Goal: Task Accomplishment & Management: Complete application form

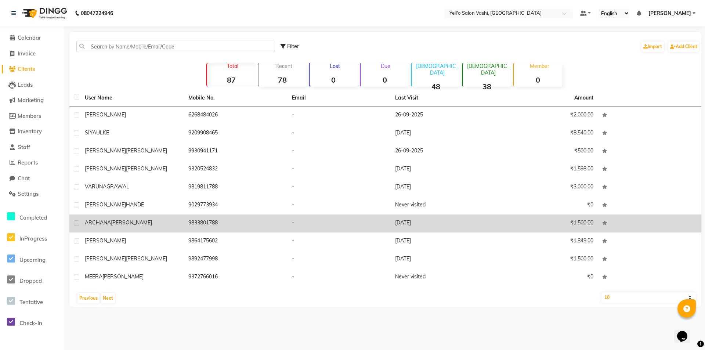
drag, startPoint x: 304, startPoint y: 217, endPoint x: 294, endPoint y: 226, distance: 13.3
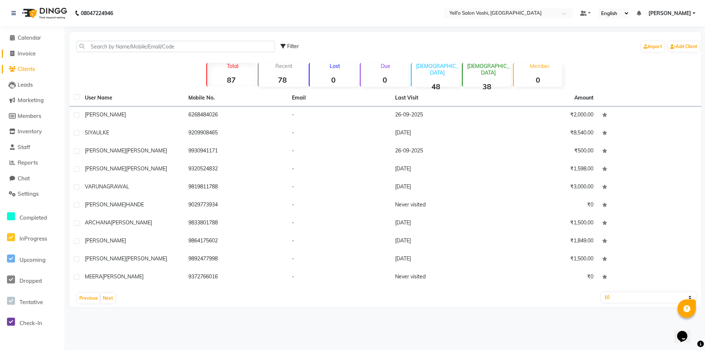
click at [26, 51] on span "Invoice" at bounding box center [27, 53] width 18 height 7
select select "9011"
select select "service"
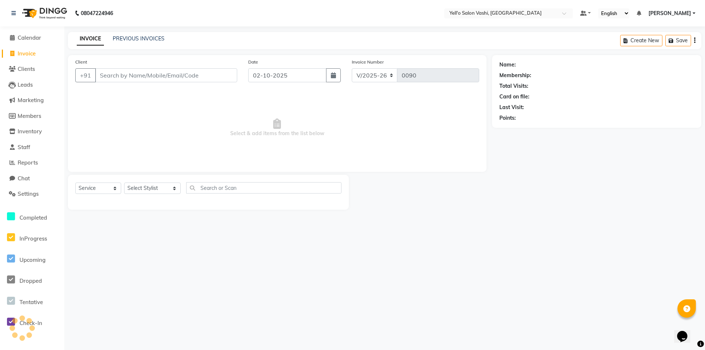
click at [112, 76] on input "Client" at bounding box center [166, 75] width 142 height 14
type input "8108094930"
click at [211, 77] on span "Add Client" at bounding box center [218, 75] width 29 height 7
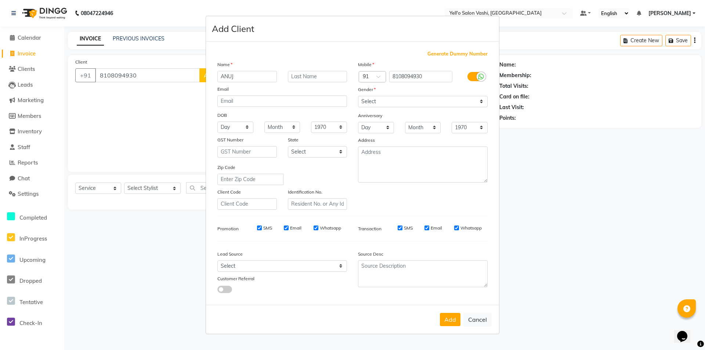
type input "ANUJ"
click at [323, 77] on input "text" at bounding box center [317, 76] width 59 height 11
type input "UPHADYA"
click at [363, 101] on select "Select [DEMOGRAPHIC_DATA] [DEMOGRAPHIC_DATA] Other Prefer Not To Say" at bounding box center [423, 101] width 130 height 11
select select "[DEMOGRAPHIC_DATA]"
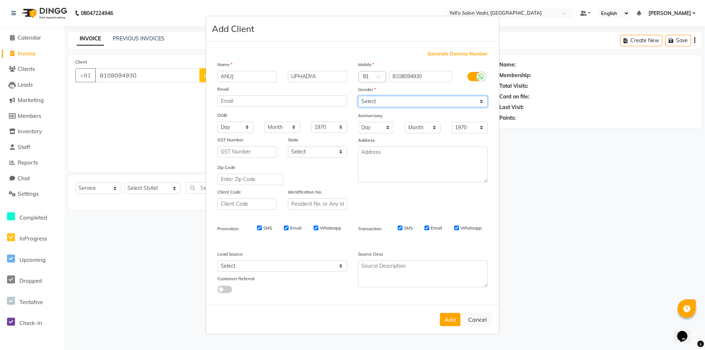
click at [358, 96] on select "Select [DEMOGRAPHIC_DATA] [DEMOGRAPHIC_DATA] Other Prefer Not To Say" at bounding box center [423, 101] width 130 height 11
click at [261, 269] on select "Select Walk-in Referral Internet Friend Word of Mouth Advertisement Facebook Ju…" at bounding box center [282, 265] width 130 height 11
select select "57408"
click at [217, 260] on select "Select Walk-in Referral Internet Friend Word of Mouth Advertisement Facebook Ju…" at bounding box center [282, 265] width 130 height 11
click at [452, 315] on button "Add" at bounding box center [450, 319] width 21 height 13
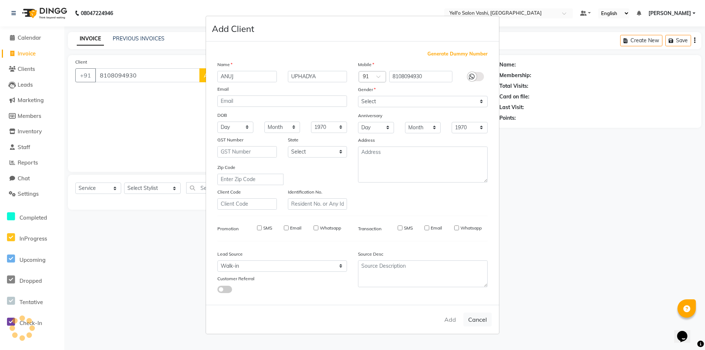
select select
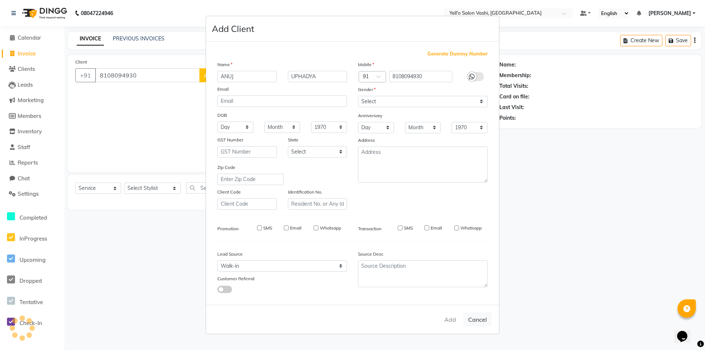
select select
checkbox input "false"
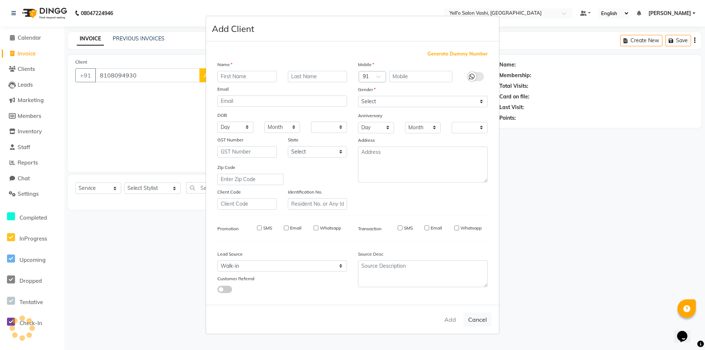
checkbox input "false"
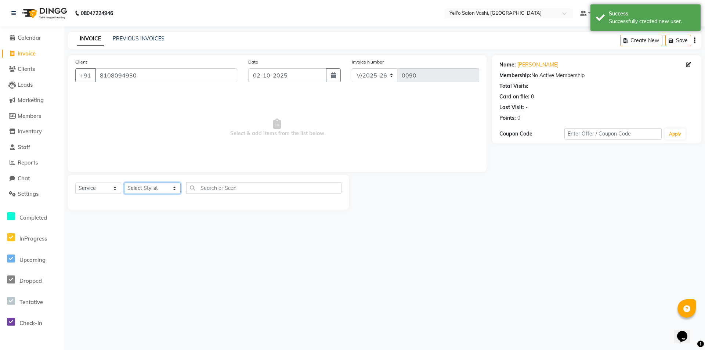
click at [155, 187] on select "Select Stylist [PERSON_NAME] [PERSON_NAME].[PERSON_NAME].khan Jaya.Das Kajal [P…" at bounding box center [152, 187] width 57 height 11
select select "91611"
click at [124, 182] on select "Select Stylist [PERSON_NAME] [PERSON_NAME].[PERSON_NAME].khan Jaya.Das Kajal [P…" at bounding box center [152, 187] width 57 height 11
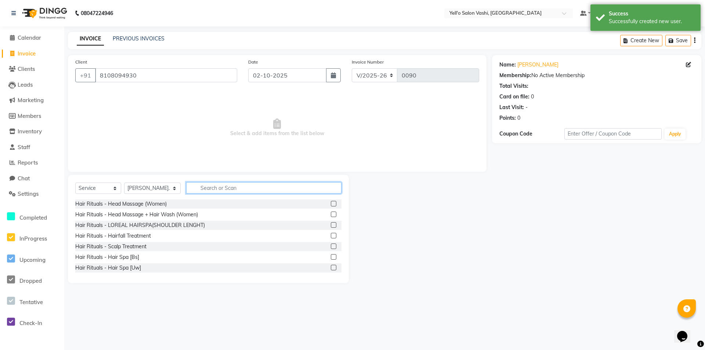
click at [216, 189] on input "text" at bounding box center [263, 187] width 155 height 11
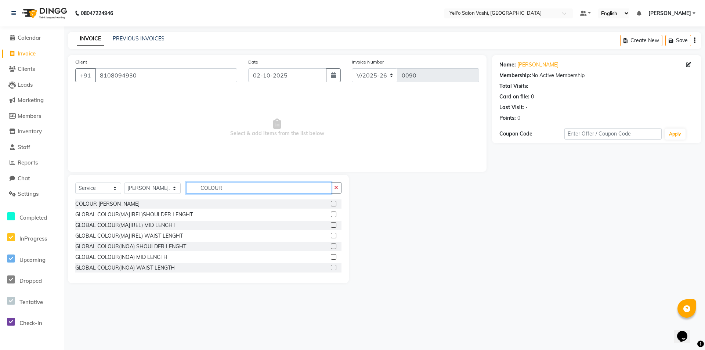
type input "COLOUR"
click at [331, 203] on label at bounding box center [334, 204] width 6 height 6
click at [331, 203] on input "checkbox" at bounding box center [333, 203] width 5 height 5
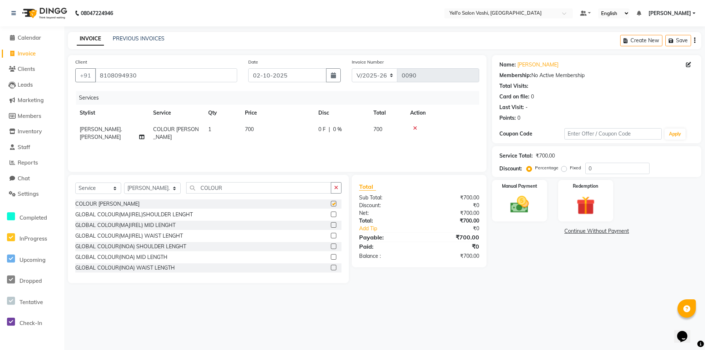
checkbox input "false"
click at [515, 198] on img at bounding box center [520, 204] width 32 height 22
click at [587, 230] on span "CASH" at bounding box center [582, 231] width 16 height 8
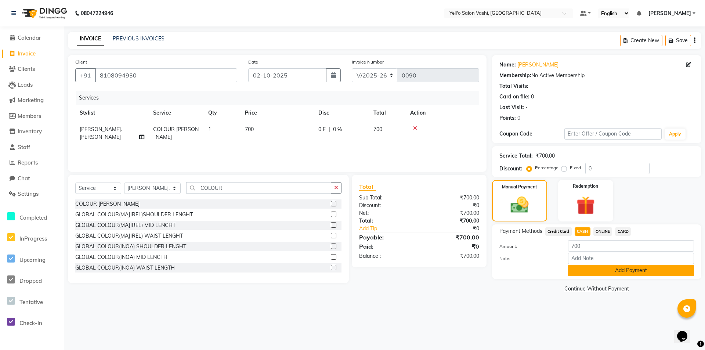
click at [603, 271] on button "Add Payment" at bounding box center [631, 270] width 126 height 11
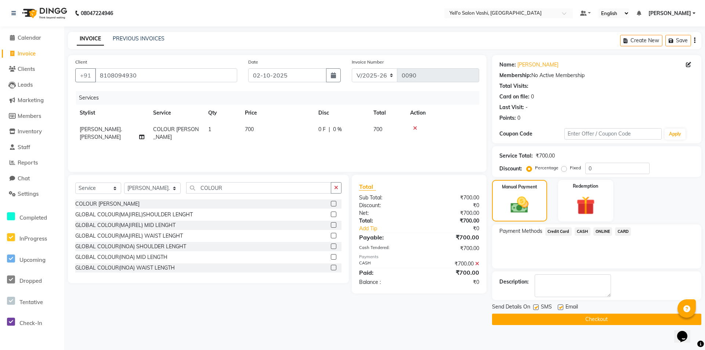
click at [590, 320] on button "Checkout" at bounding box center [596, 318] width 209 height 11
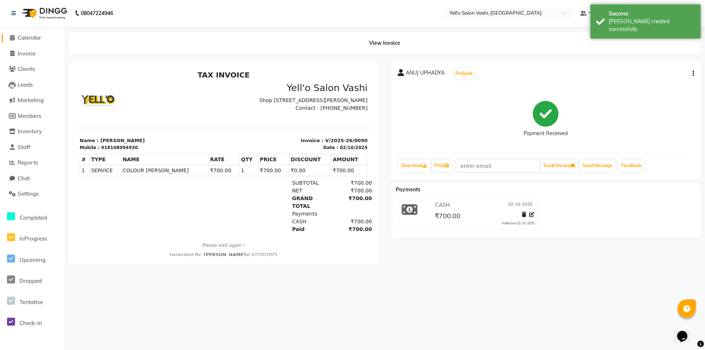
click at [30, 36] on span "Calendar" at bounding box center [29, 37] width 23 height 7
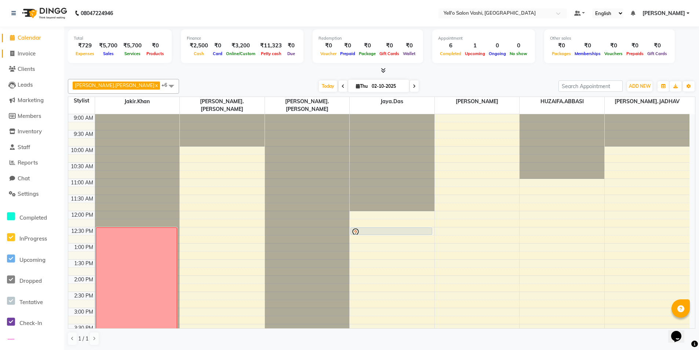
click at [35, 54] on span "Invoice" at bounding box center [27, 53] width 18 height 7
select select "9011"
select select "service"
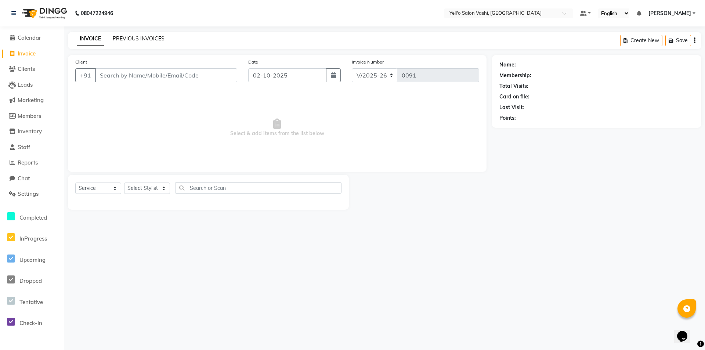
click at [130, 39] on link "PREVIOUS INVOICES" at bounding box center [139, 38] width 52 height 7
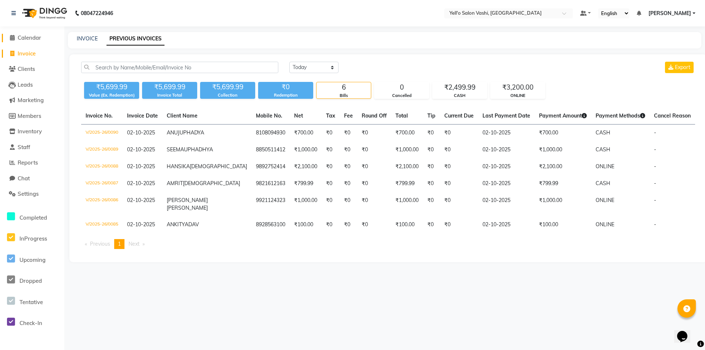
click at [30, 37] on span "Calendar" at bounding box center [29, 37] width 23 height 7
